Goal: Transaction & Acquisition: Purchase product/service

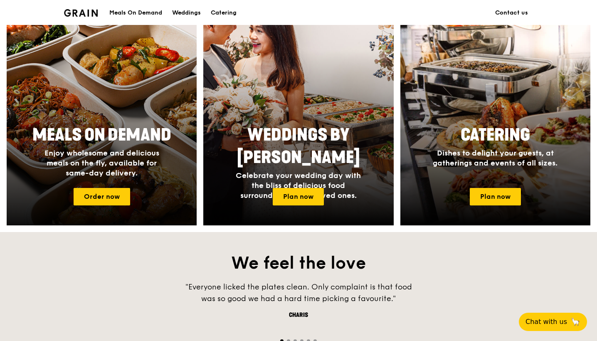
click at [72, 87] on div at bounding box center [101, 116] width 209 height 242
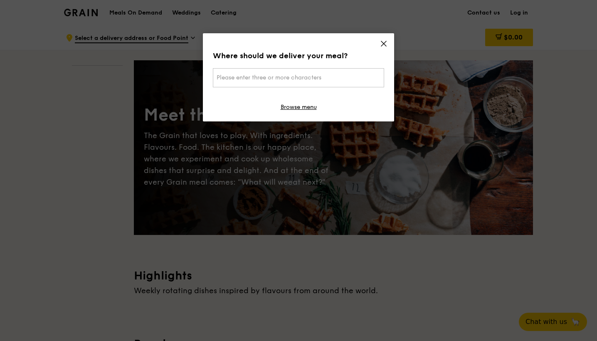
scroll to position [24, 0]
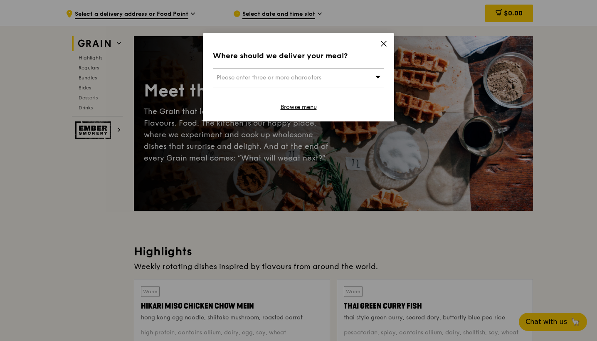
click at [383, 43] on icon at bounding box center [383, 43] width 5 height 5
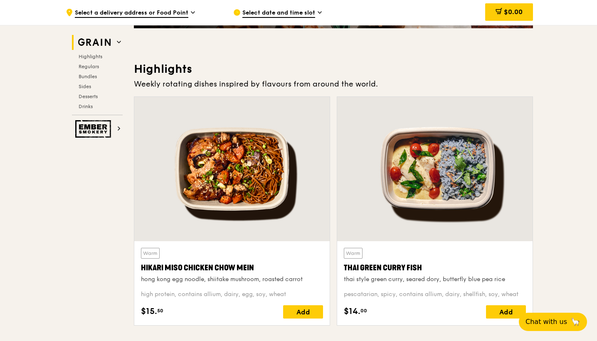
scroll to position [0, 0]
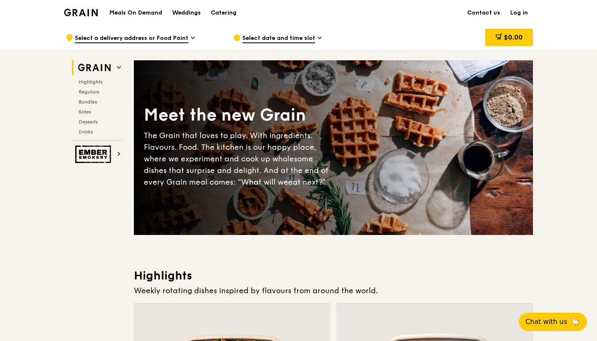
click at [140, 9] on h1 "Meals On Demand" at bounding box center [135, 13] width 53 height 8
click at [222, 14] on div "Catering" at bounding box center [224, 12] width 26 height 25
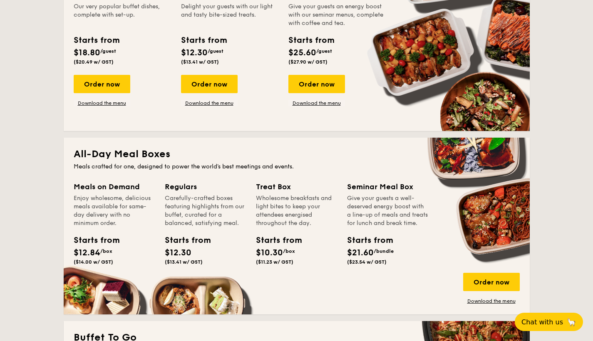
scroll to position [487, 0]
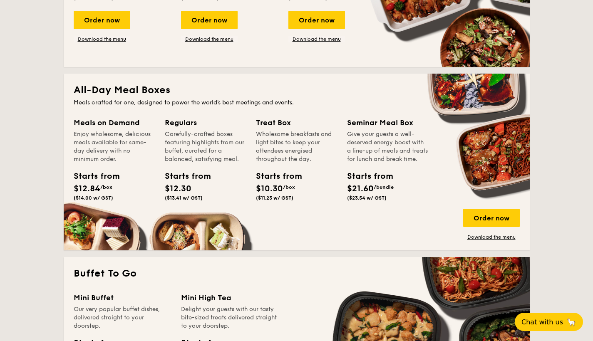
click at [77, 123] on div "Meals on Demand" at bounding box center [114, 123] width 81 height 12
drag, startPoint x: 69, startPoint y: 121, endPoint x: 158, endPoint y: 174, distance: 103.9
click at [158, 174] on div "All-Day Meal Boxes Meals crafted for one, designed to power the world's best me…" at bounding box center [297, 162] width 466 height 177
click at [188, 169] on div "Regulars Carefully-crafted boxes featuring highlights from our buffet, curated …" at bounding box center [205, 160] width 81 height 87
drag, startPoint x: 156, startPoint y: 116, endPoint x: 215, endPoint y: 187, distance: 92.1
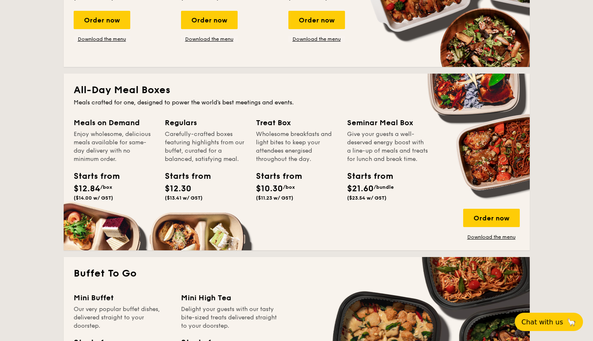
click at [215, 187] on div "All-Day Meal Boxes Meals crafted for one, designed to power the world's best me…" at bounding box center [297, 162] width 466 height 177
click at [215, 187] on div "Starts from $12.30 ($13.41 w/ GST)" at bounding box center [205, 187] width 88 height 34
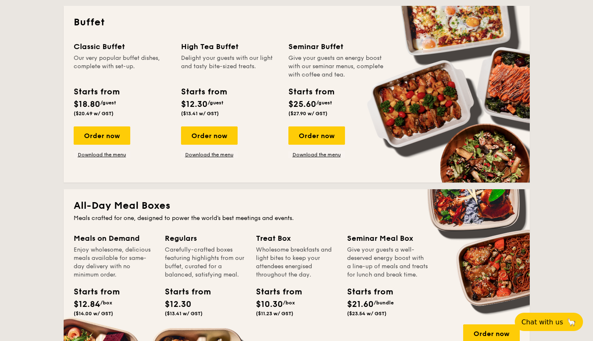
scroll to position [528, 0]
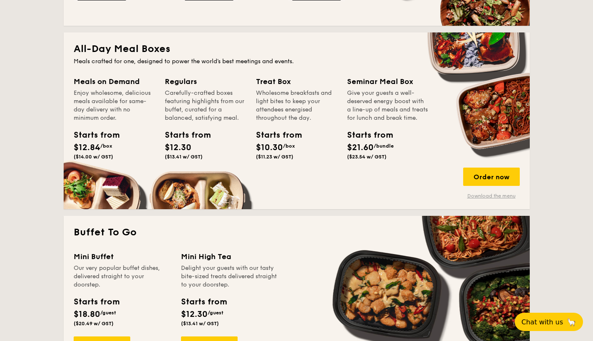
click at [493, 196] on link "Download the menu" at bounding box center [491, 196] width 57 height 7
click at [468, 175] on div "Order now" at bounding box center [491, 177] width 57 height 18
click at [491, 181] on div "Order now" at bounding box center [491, 177] width 57 height 18
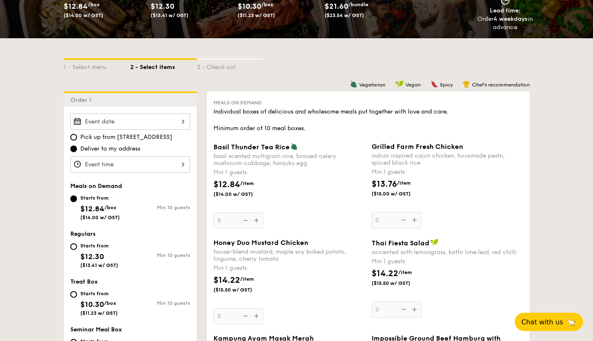
scroll to position [143, 0]
click at [72, 246] on input "Starts from $12.30 ($13.41 w/ GST) Min 10 guests" at bounding box center [73, 246] width 7 height 7
radio input "true"
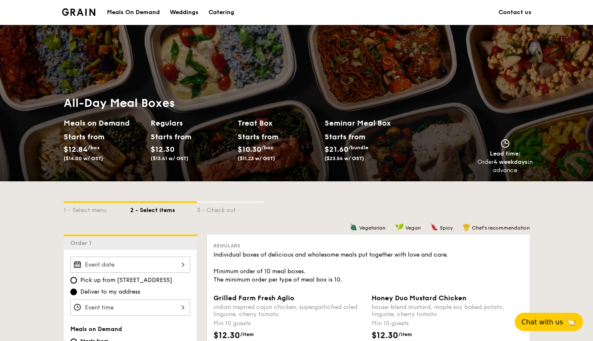
scroll to position [0, 0]
